Goal: Transaction & Acquisition: Purchase product/service

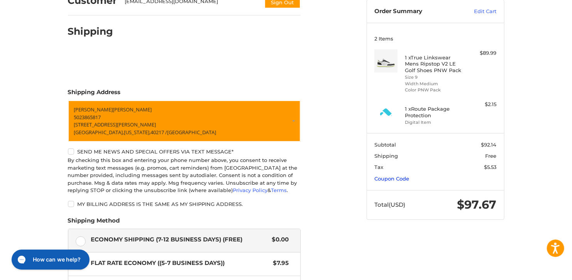
click at [391, 177] on link "Coupon Code" at bounding box center [391, 179] width 35 height 6
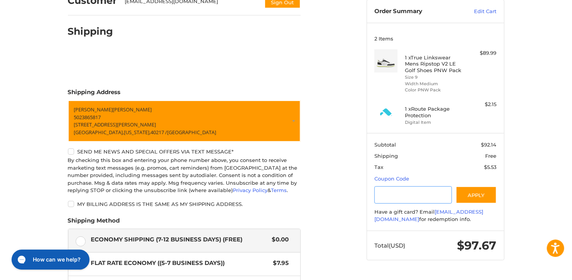
click at [408, 189] on input "Gift Certificate or Coupon Code" at bounding box center [413, 194] width 78 height 17
type input "******"
click at [481, 198] on button "Apply" at bounding box center [476, 194] width 41 height 17
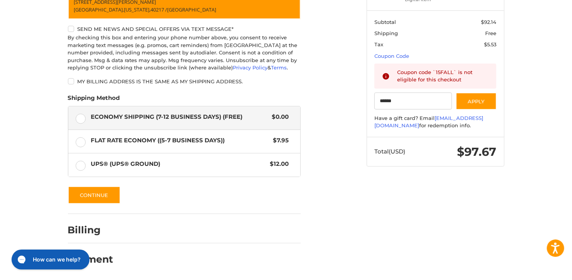
scroll to position [200, 0]
click at [92, 191] on button "Continue" at bounding box center [94, 195] width 52 height 18
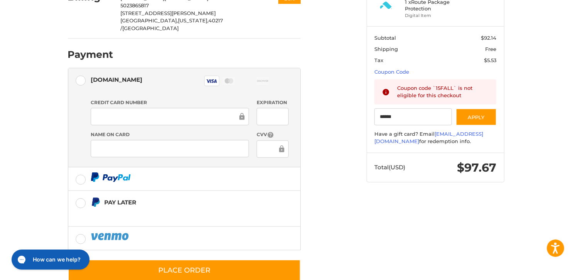
scroll to position [187, 0]
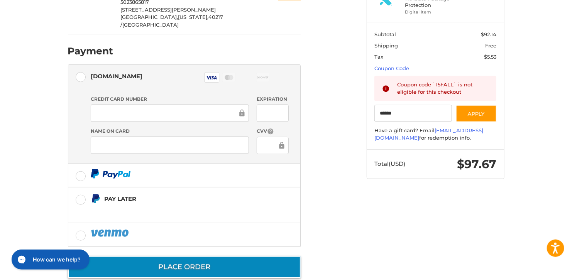
click at [214, 256] on button "Place Order" at bounding box center [184, 267] width 233 height 22
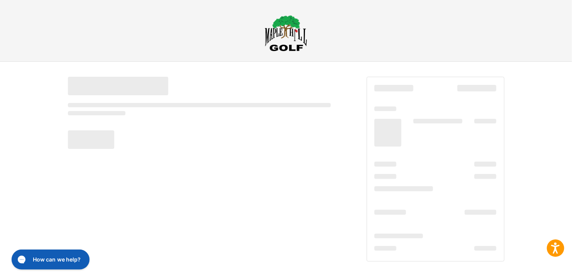
scroll to position [17, 0]
